Goal: Navigation & Orientation: Go to known website

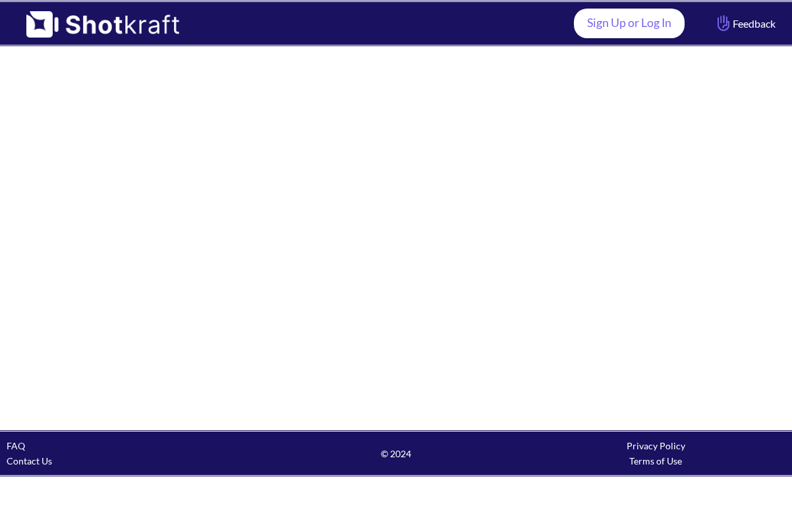
click at [624, 26] on link "Sign Up or Log In" at bounding box center [629, 24] width 111 height 30
click at [615, 34] on link "Sign Up or Log In" at bounding box center [629, 24] width 111 height 30
click at [607, 21] on link "Sign Up or Log In" at bounding box center [629, 24] width 111 height 30
